Goal: Task Accomplishment & Management: Manage account settings

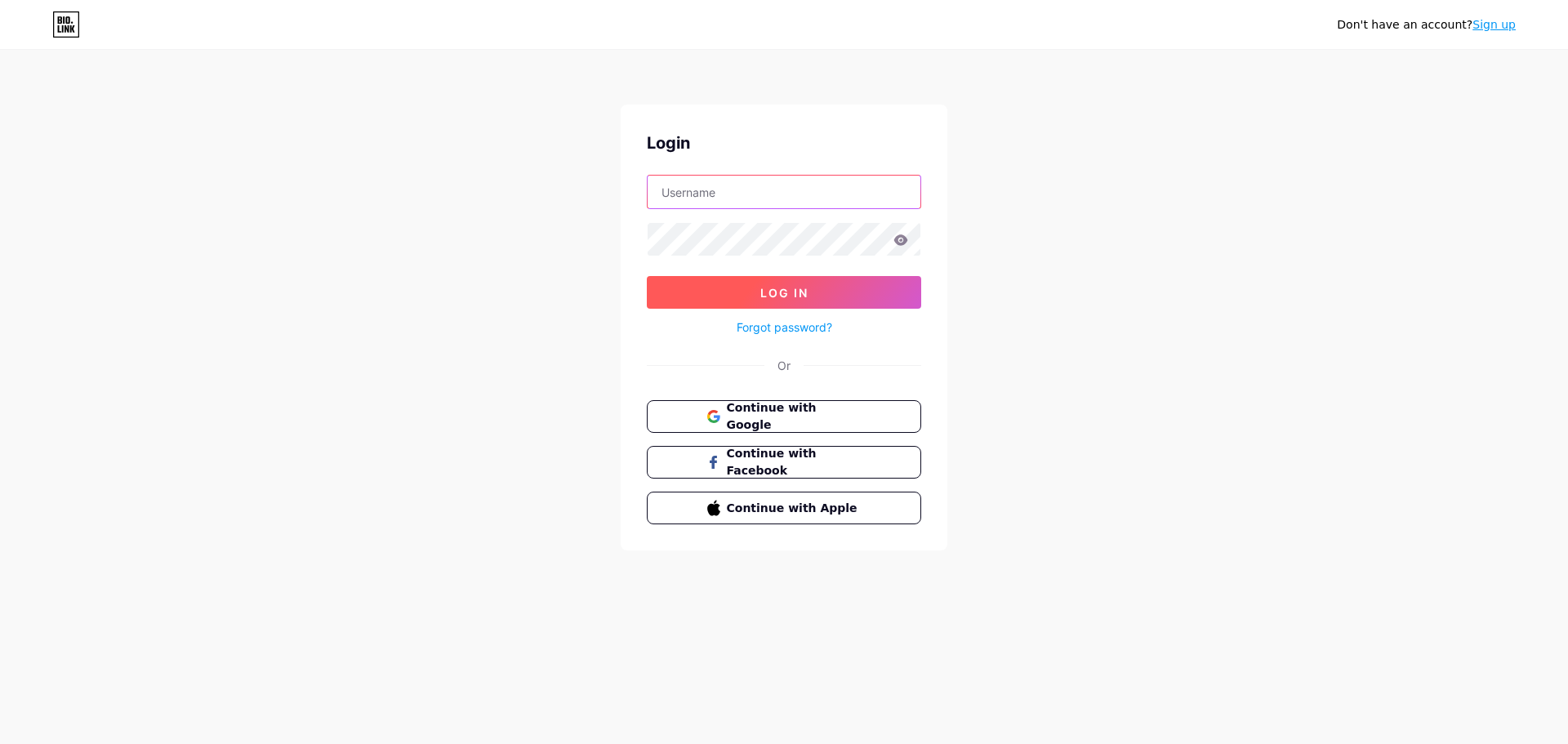
type input "[EMAIL_ADDRESS][DOMAIN_NAME]"
click at [749, 287] on button "Log In" at bounding box center [783, 292] width 274 height 33
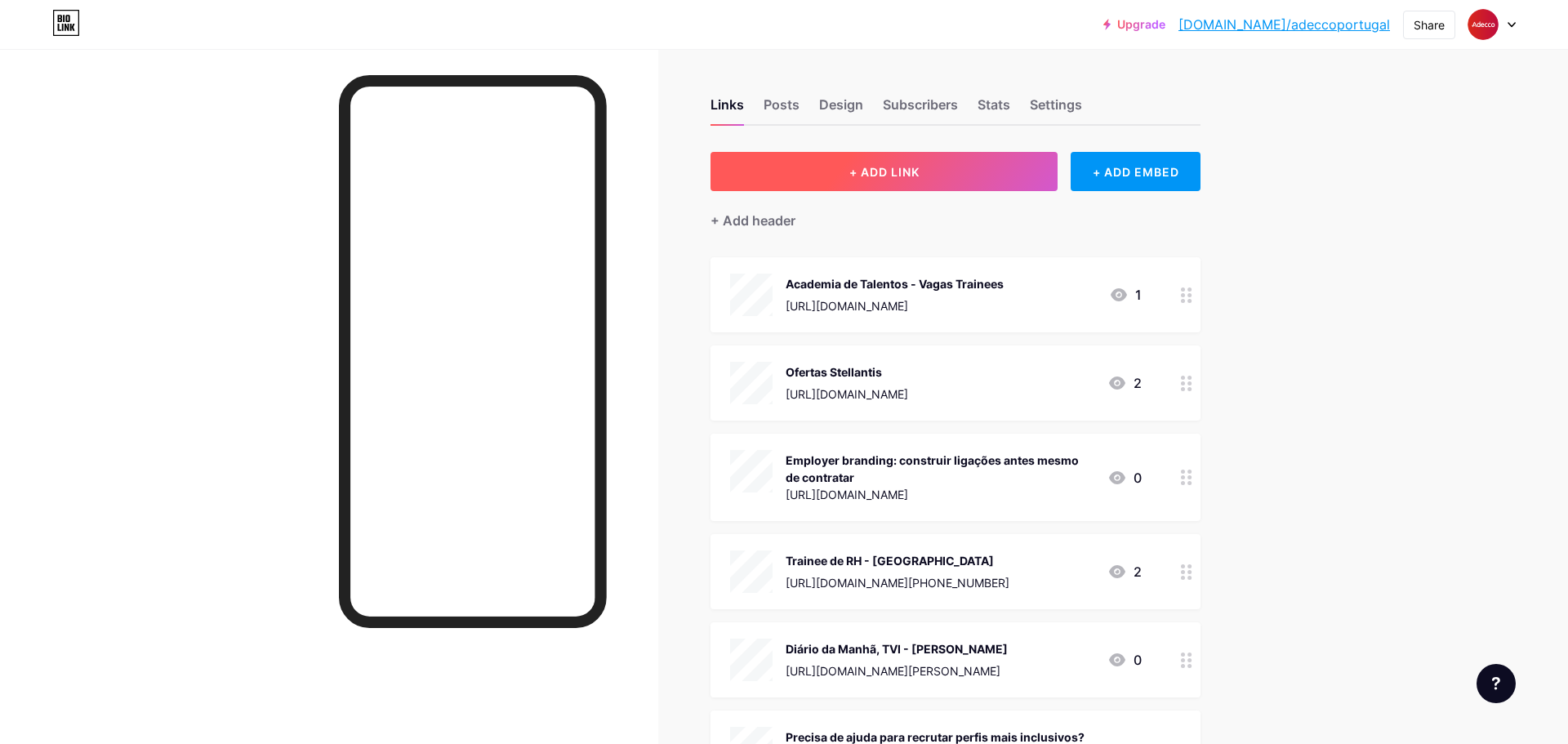
click at [870, 166] on span "+ ADD LINK" at bounding box center [884, 171] width 70 height 14
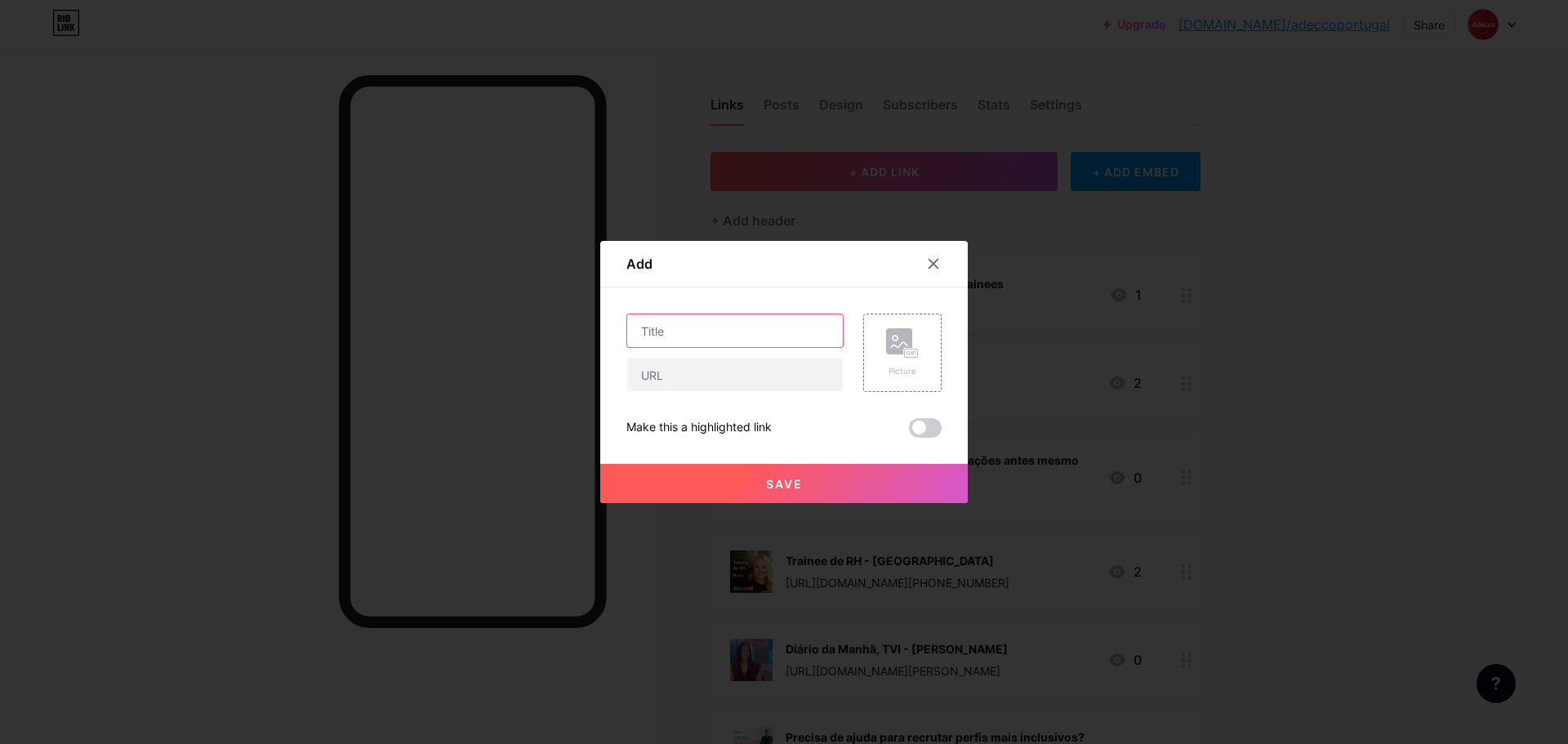
click at [735, 329] on input "text" at bounding box center [735, 331] width 216 height 33
click at [712, 334] on input "text" at bounding box center [735, 331] width 216 height 33
click at [710, 376] on input "text" at bounding box center [735, 375] width 216 height 33
paste input "[URL][DOMAIN_NAME]"
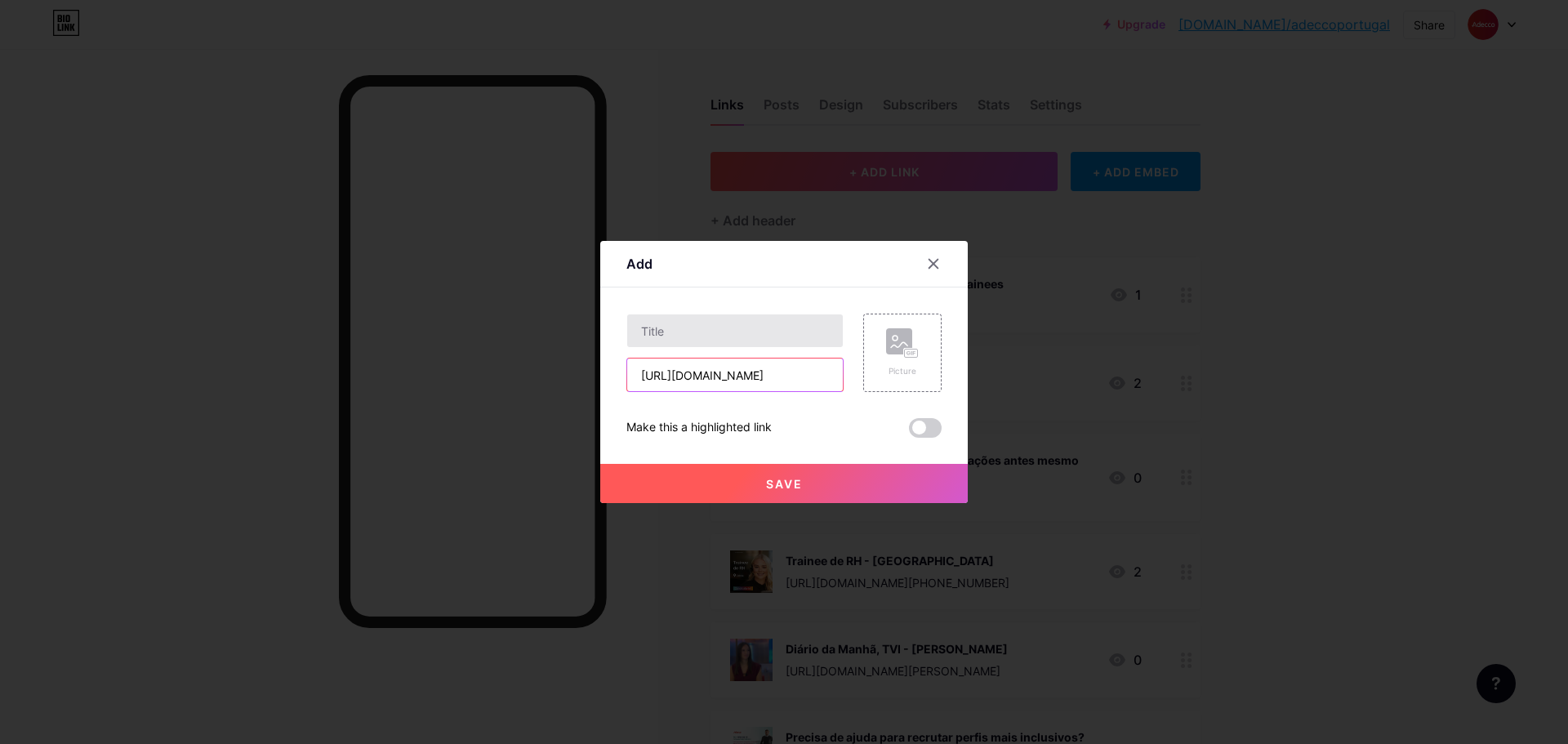
type input "[URL][DOMAIN_NAME]"
click at [715, 339] on input "text" at bounding box center [735, 331] width 216 height 33
click at [645, 320] on input "text" at bounding box center [735, 331] width 216 height 33
paste input "Adecco Outsourcing | Luxury & Pharma Expertise that enhances every interaction."
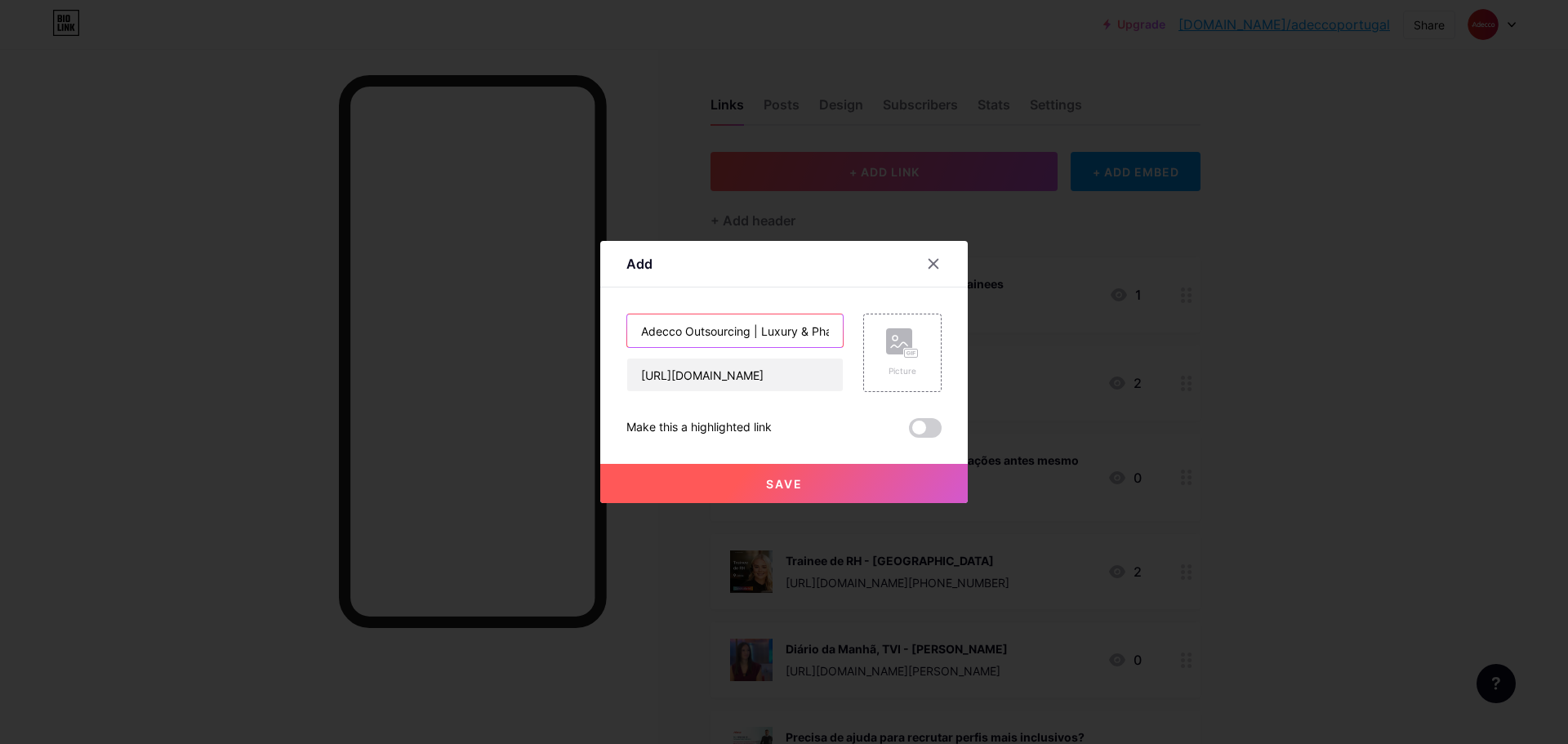
scroll to position [0, 266]
type input "Adecco Outsourcing | Luxury & Pharma Expertise that enhances every interaction."
click at [793, 479] on span "Save" at bounding box center [784, 484] width 37 height 14
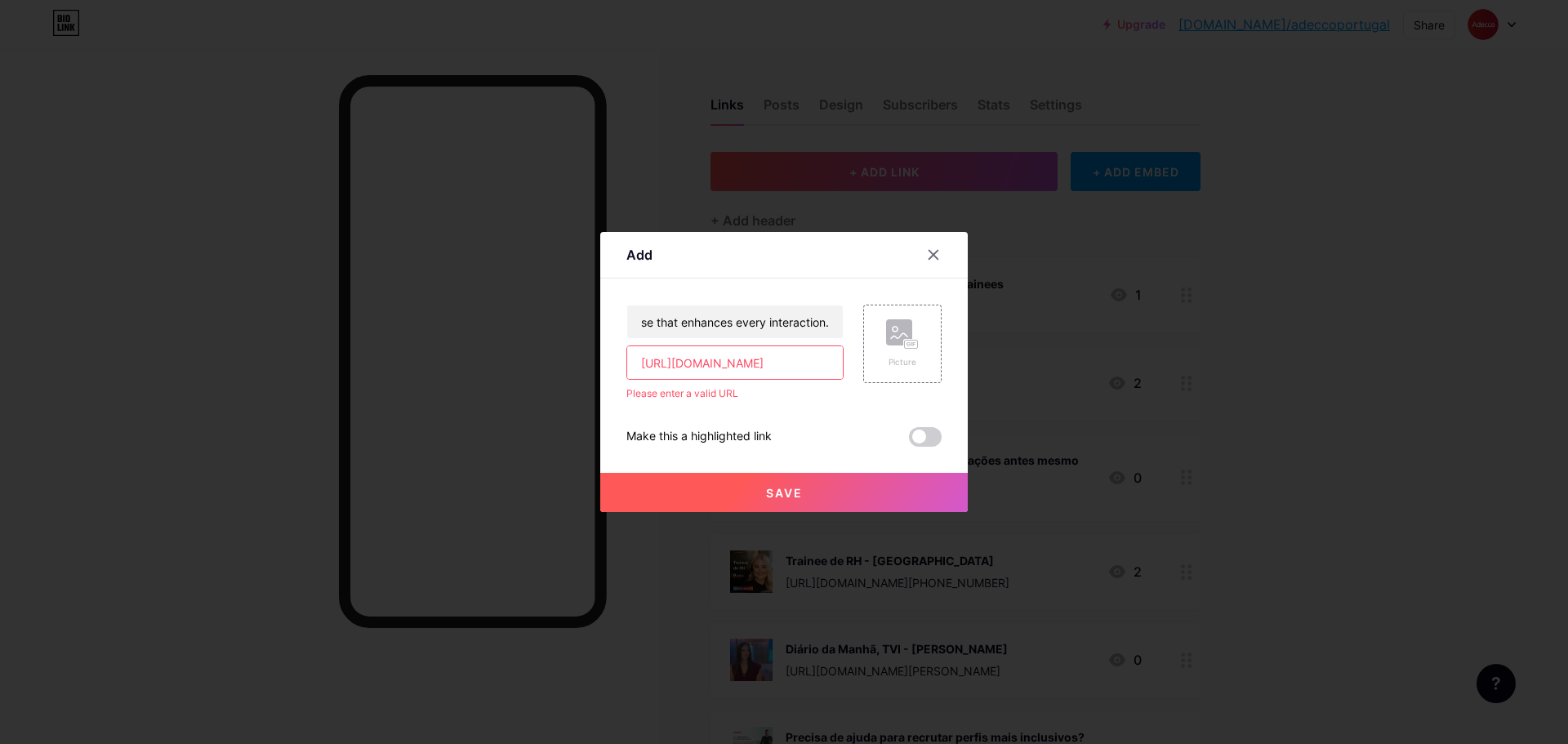
scroll to position [0, 0]
click at [744, 354] on input "[URL][DOMAIN_NAME]" at bounding box center [735, 363] width 216 height 33
click at [759, 367] on input "[URL][DOMAIN_NAME]" at bounding box center [735, 363] width 216 height 33
drag, startPoint x: 818, startPoint y: 365, endPoint x: 591, endPoint y: 365, distance: 227.0
click at [591, 365] on div "Add Content YouTube Play YouTube video without leaving your page. ADD Vimeo Pla…" at bounding box center [784, 372] width 1568 height 744
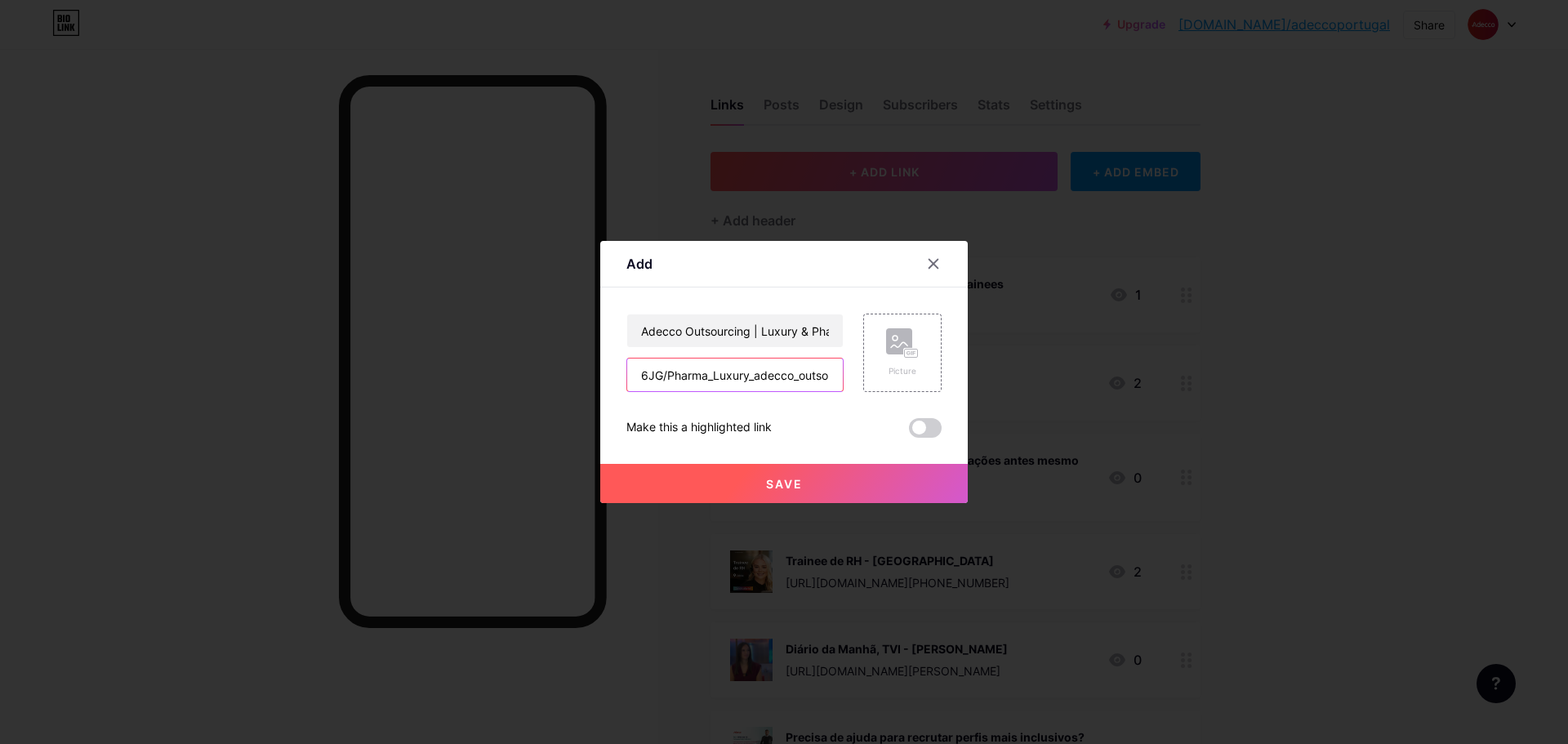
drag, startPoint x: 814, startPoint y: 380, endPoint x: 349, endPoint y: 379, distance: 465.0
click at [349, 379] on div "Add Content YouTube Play YouTube video without leaving your page. ADD Vimeo Pla…" at bounding box center [784, 372] width 1568 height 744
type input "tsourcing_2025"
drag, startPoint x: 786, startPoint y: 375, endPoint x: 459, endPoint y: 367, distance: 327.1
click at [459, 367] on div "Add Content YouTube Play YouTube video without leaving your page. ADD Vimeo Pla…" at bounding box center [784, 372] width 1568 height 744
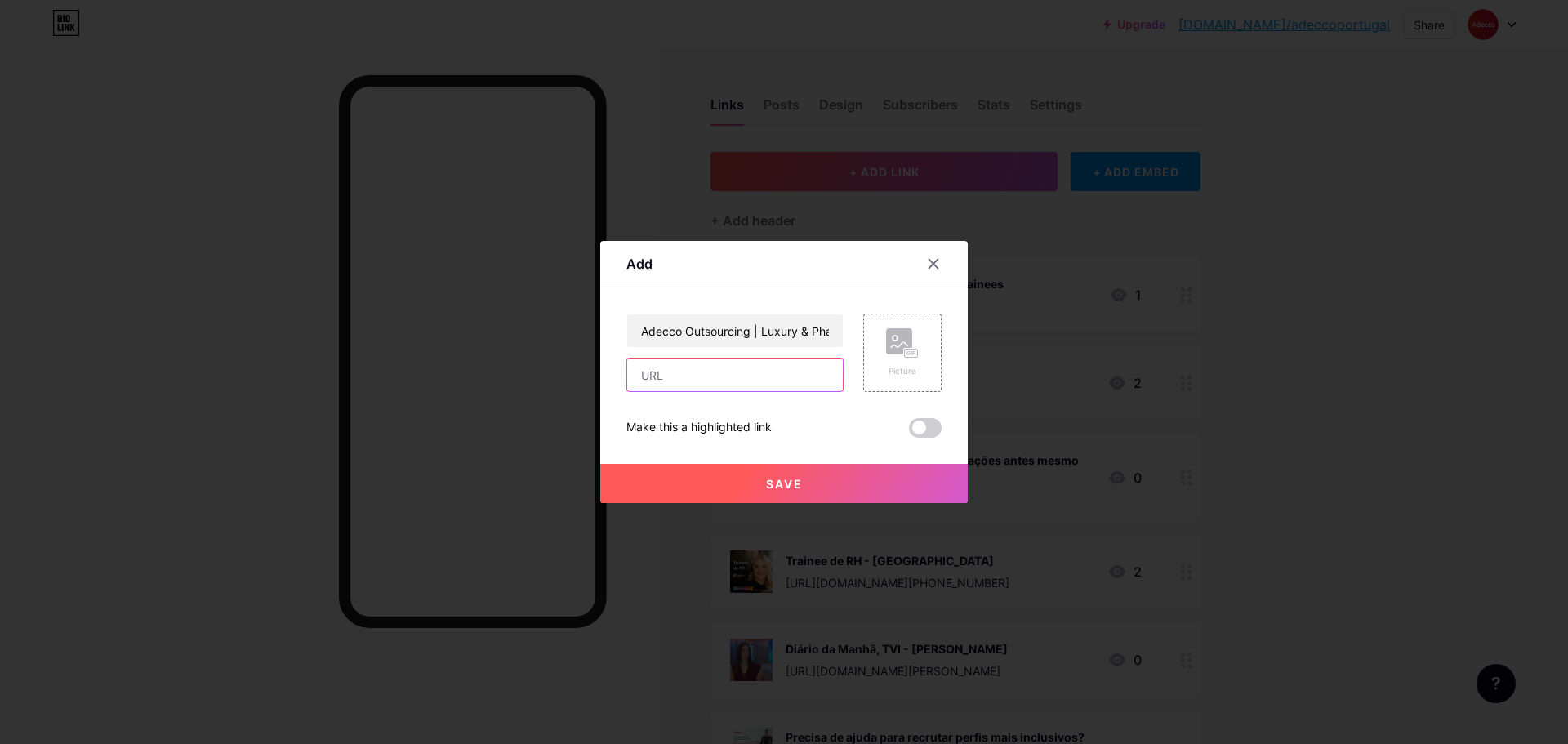
paste input "[URL][DOMAIN_NAME]"
type input "[URL][DOMAIN_NAME]"
click at [777, 477] on span "Save" at bounding box center [784, 484] width 37 height 14
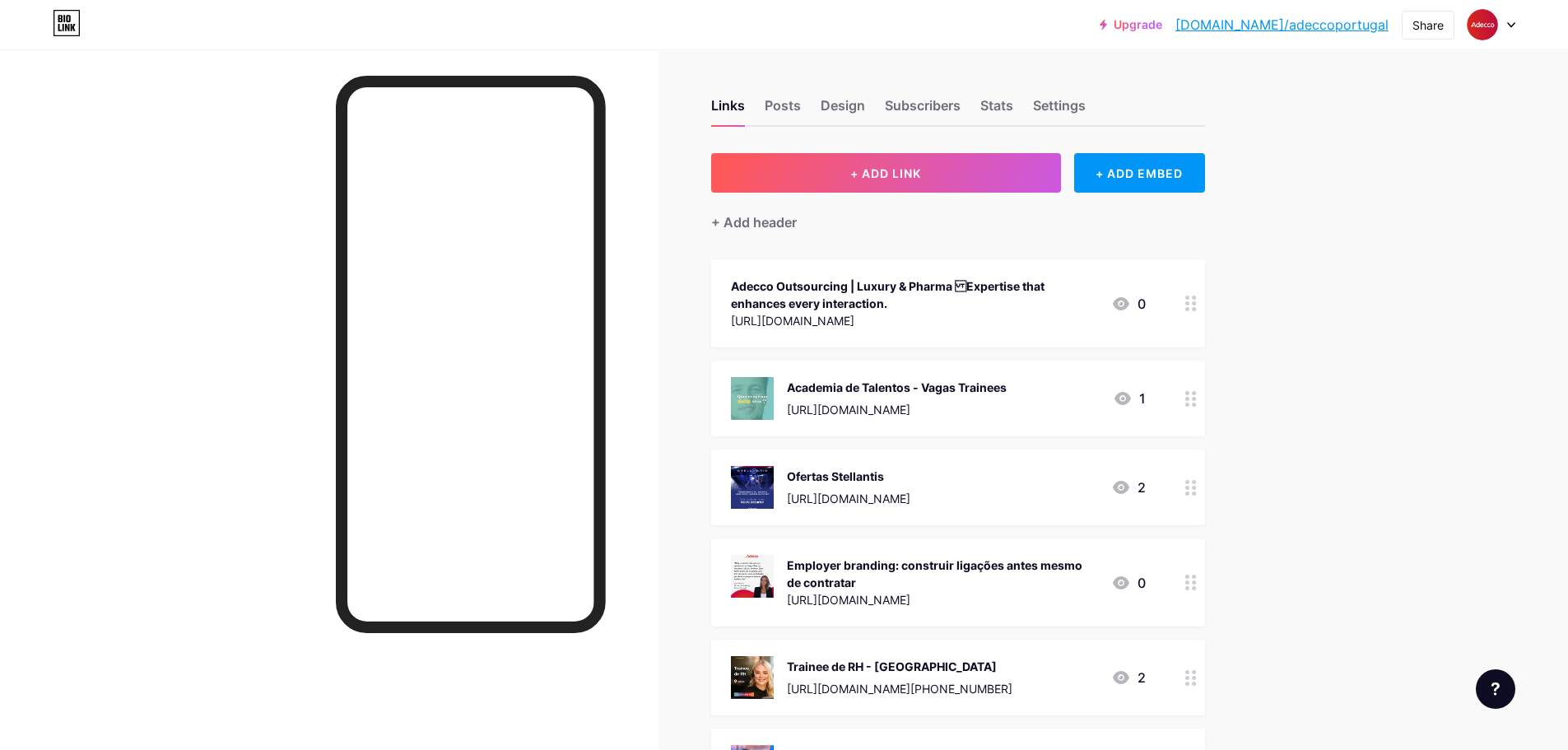
click at [1196, 309] on circle at bounding box center [1194, 309] width 4 height 4
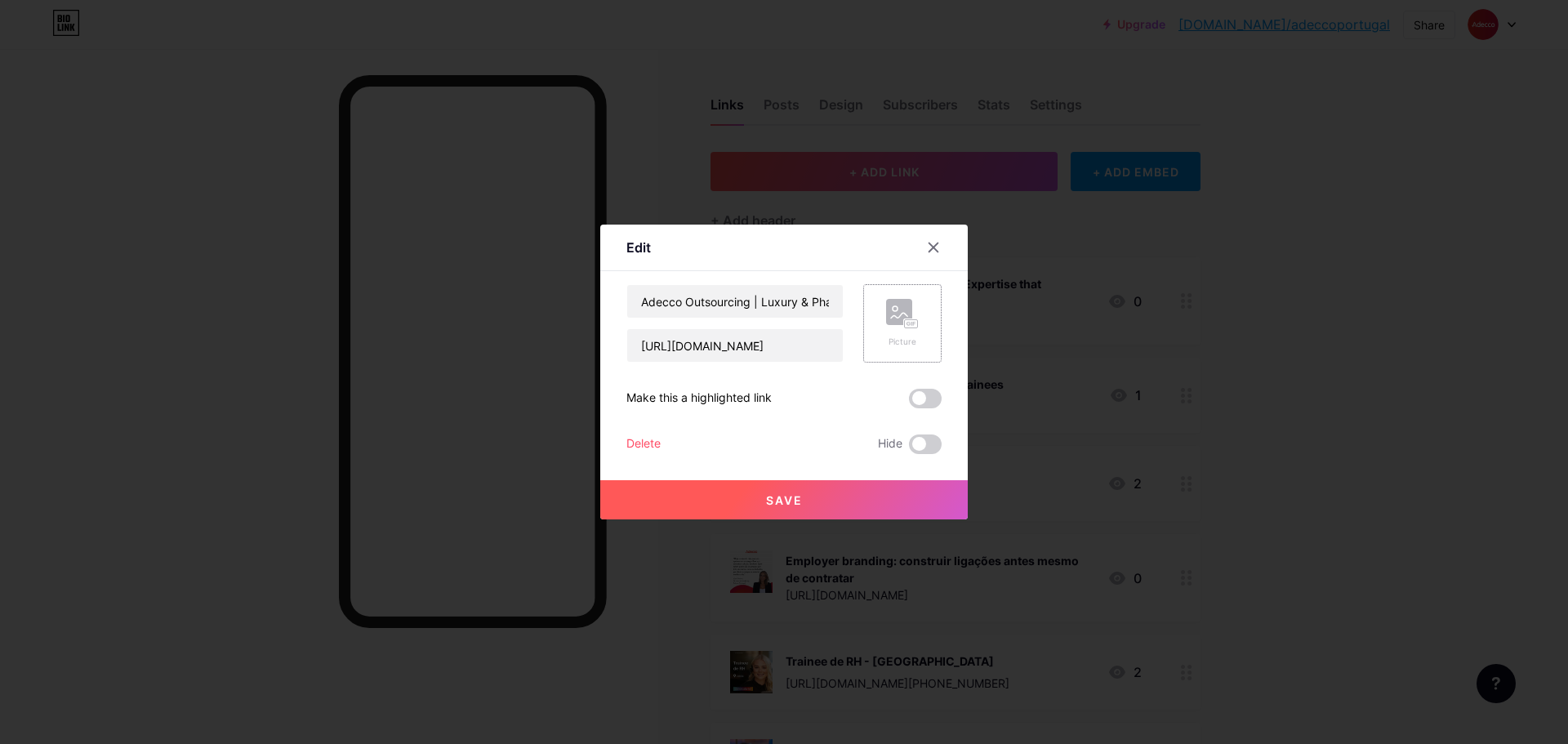
click at [894, 318] on rect at bounding box center [899, 312] width 26 height 26
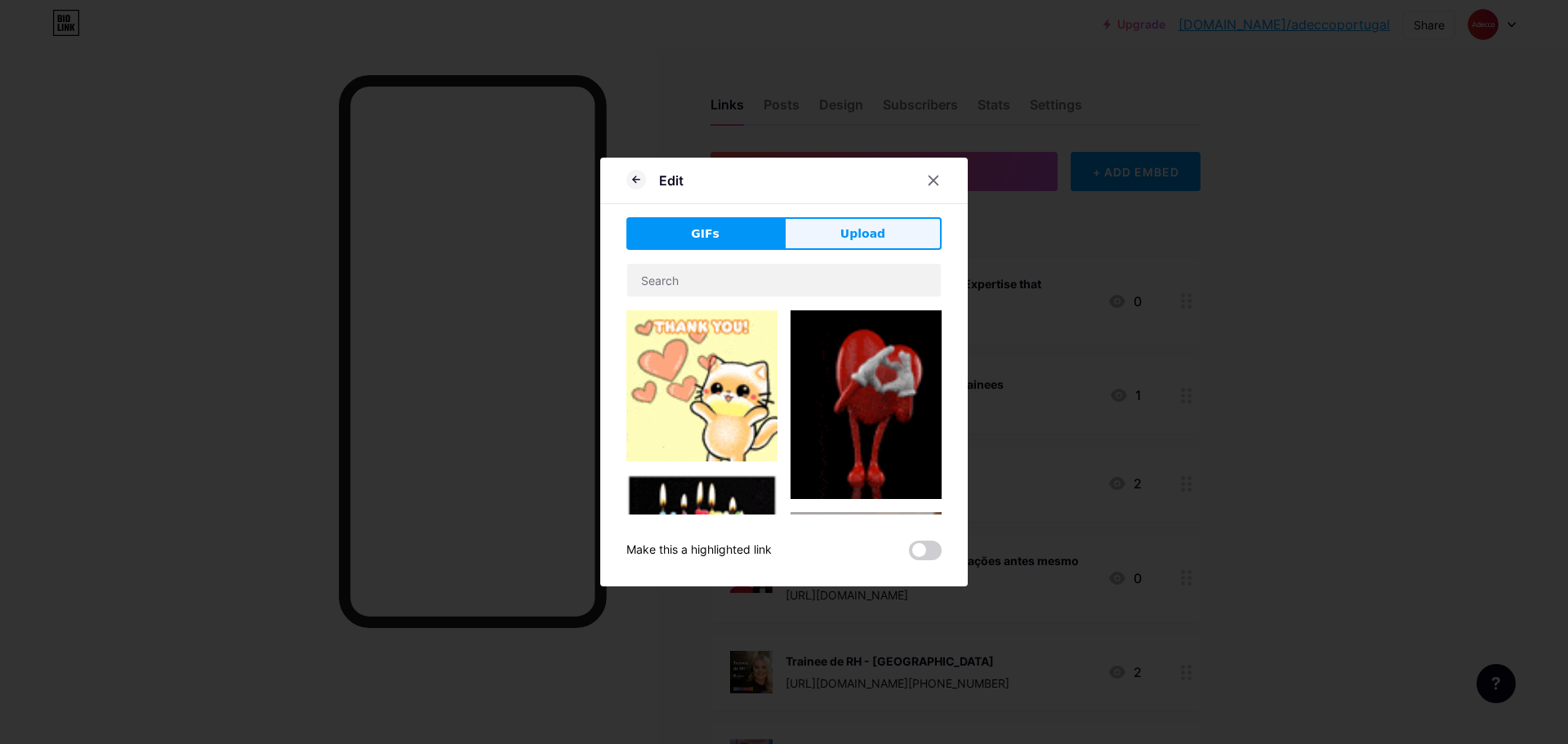
click at [845, 239] on span "Upload" at bounding box center [862, 234] width 45 height 17
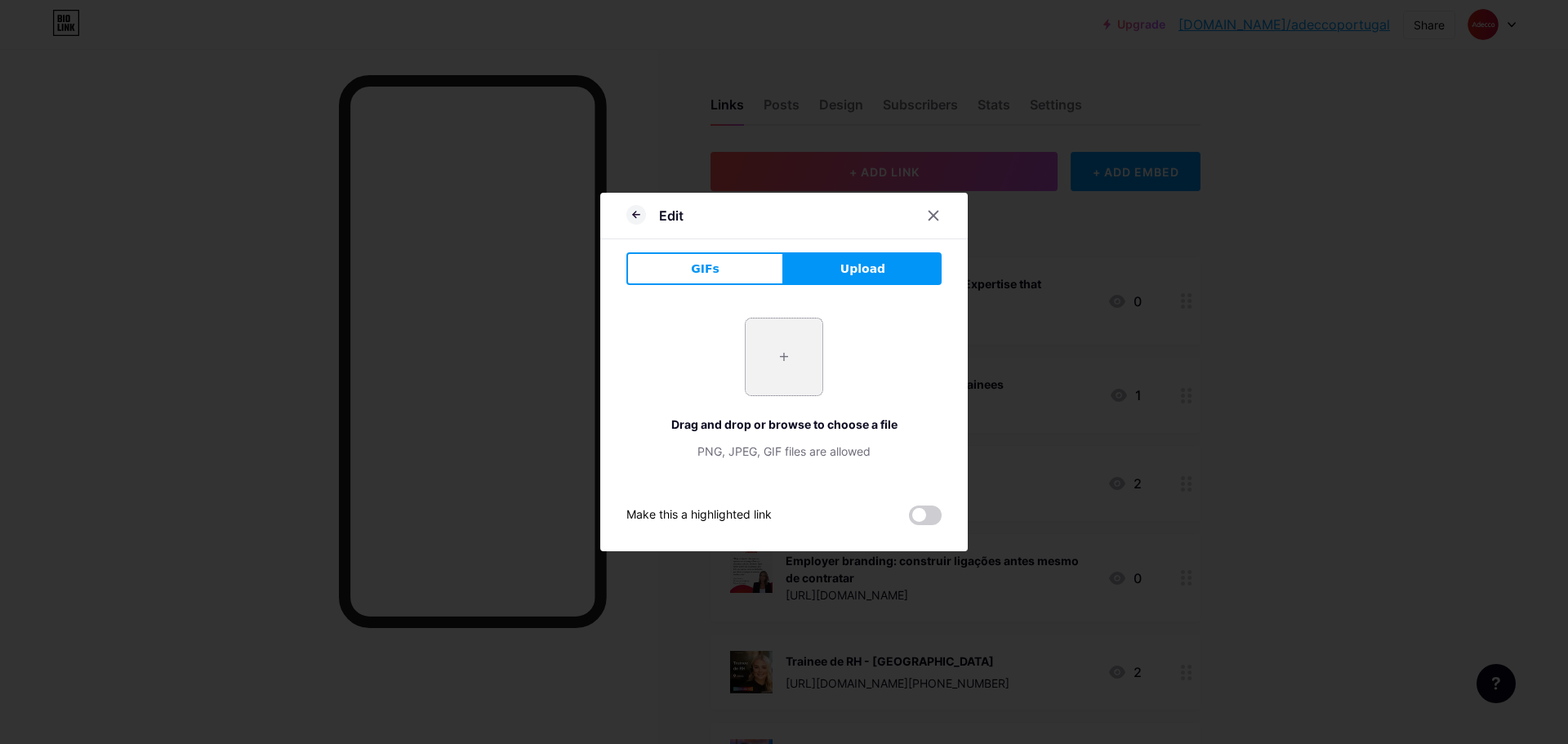
click at [777, 357] on input "file" at bounding box center [783, 357] width 77 height 77
type input "C:\fakepath\Struggling with health & beauty sales this Christmas.png"
click at [792, 354] on span at bounding box center [784, 357] width 25 height 25
